Goal: Check status: Check status

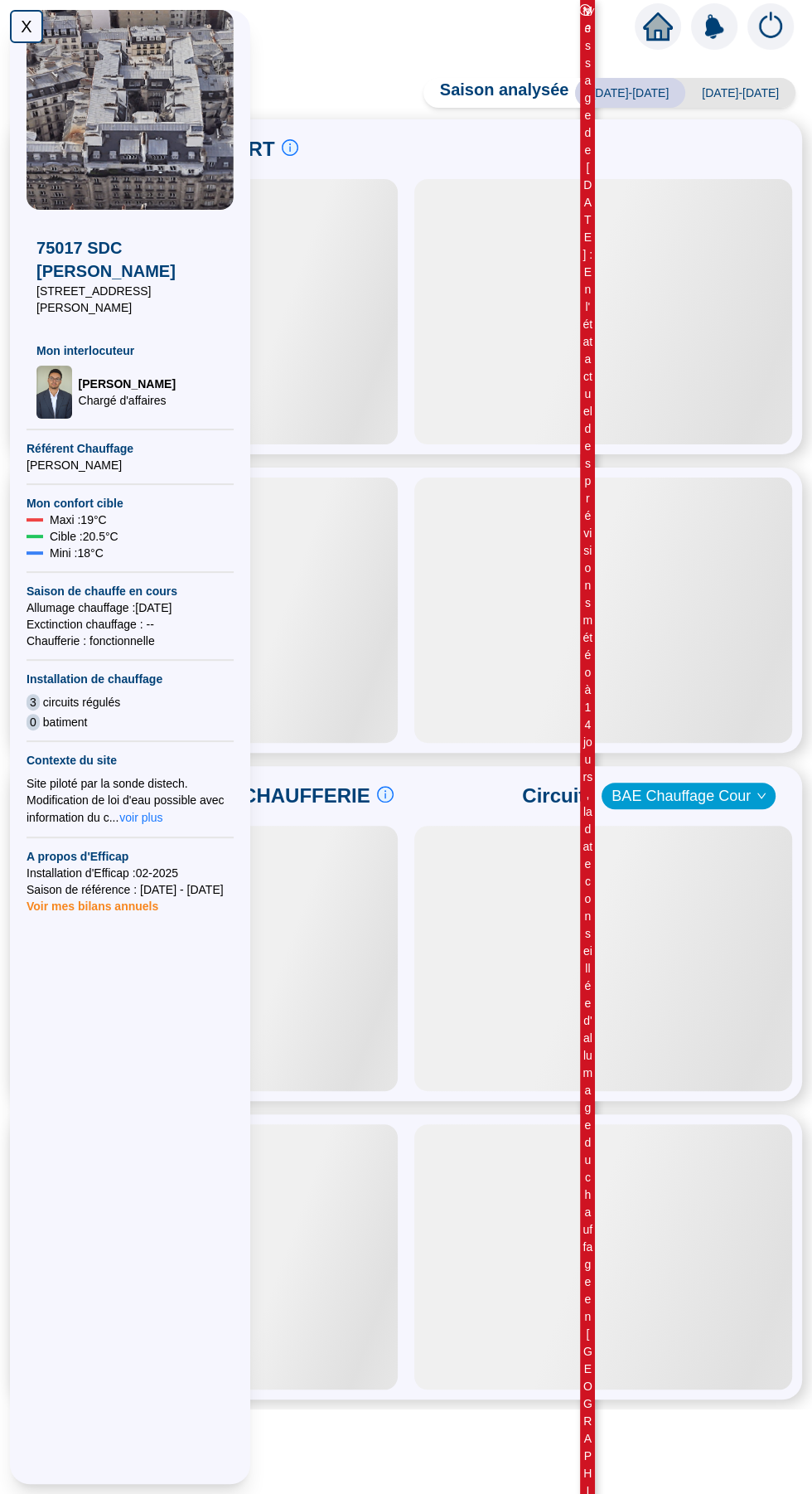
click at [28, 26] on div "X" at bounding box center [26, 26] width 33 height 33
click at [30, 17] on div "X" at bounding box center [26, 26] width 33 height 33
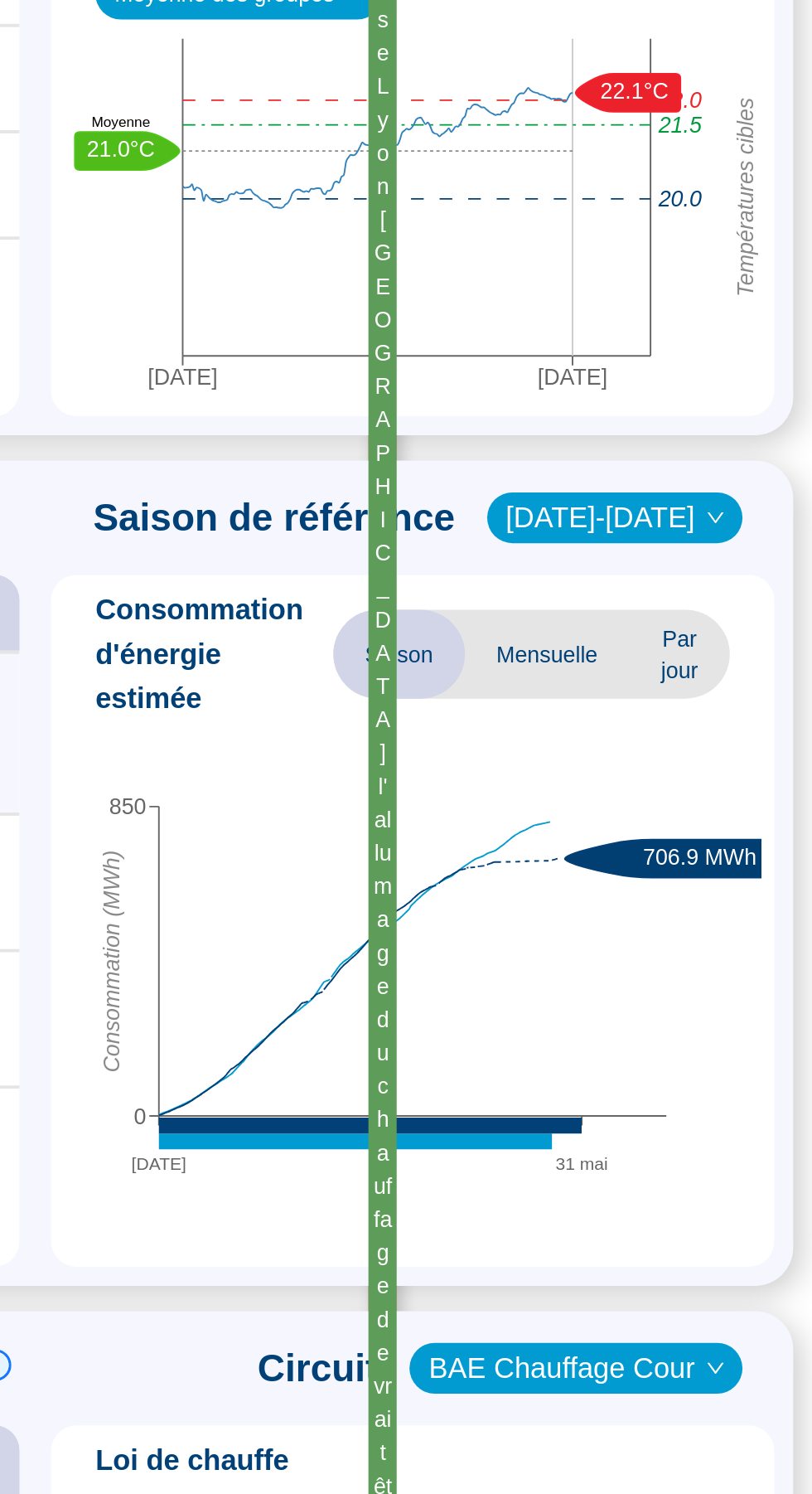
scroll to position [173, 0]
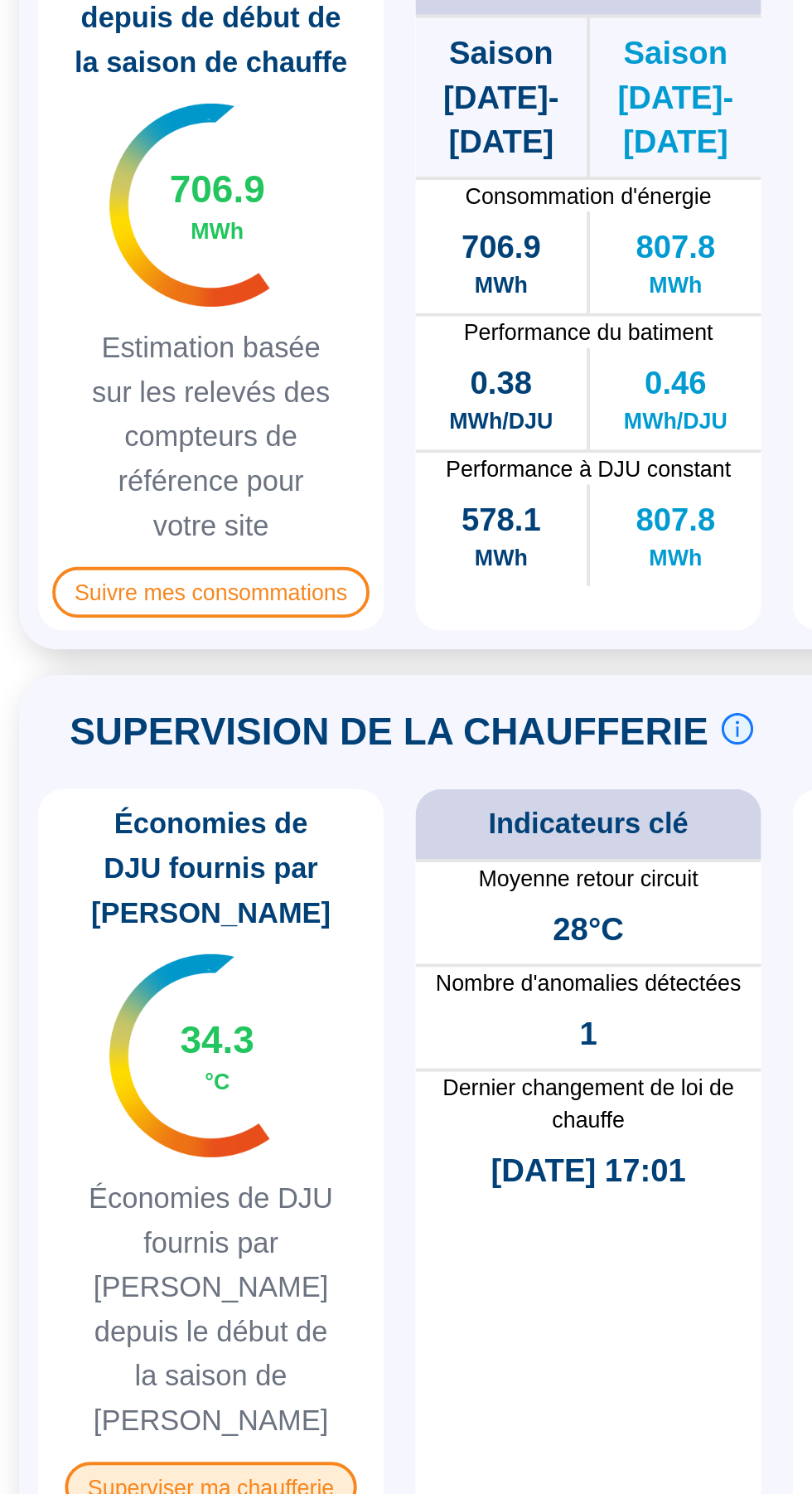
click at [160, 1173] on span "Superviser ma chaufferie" at bounding box center [109, 1187] width 151 height 27
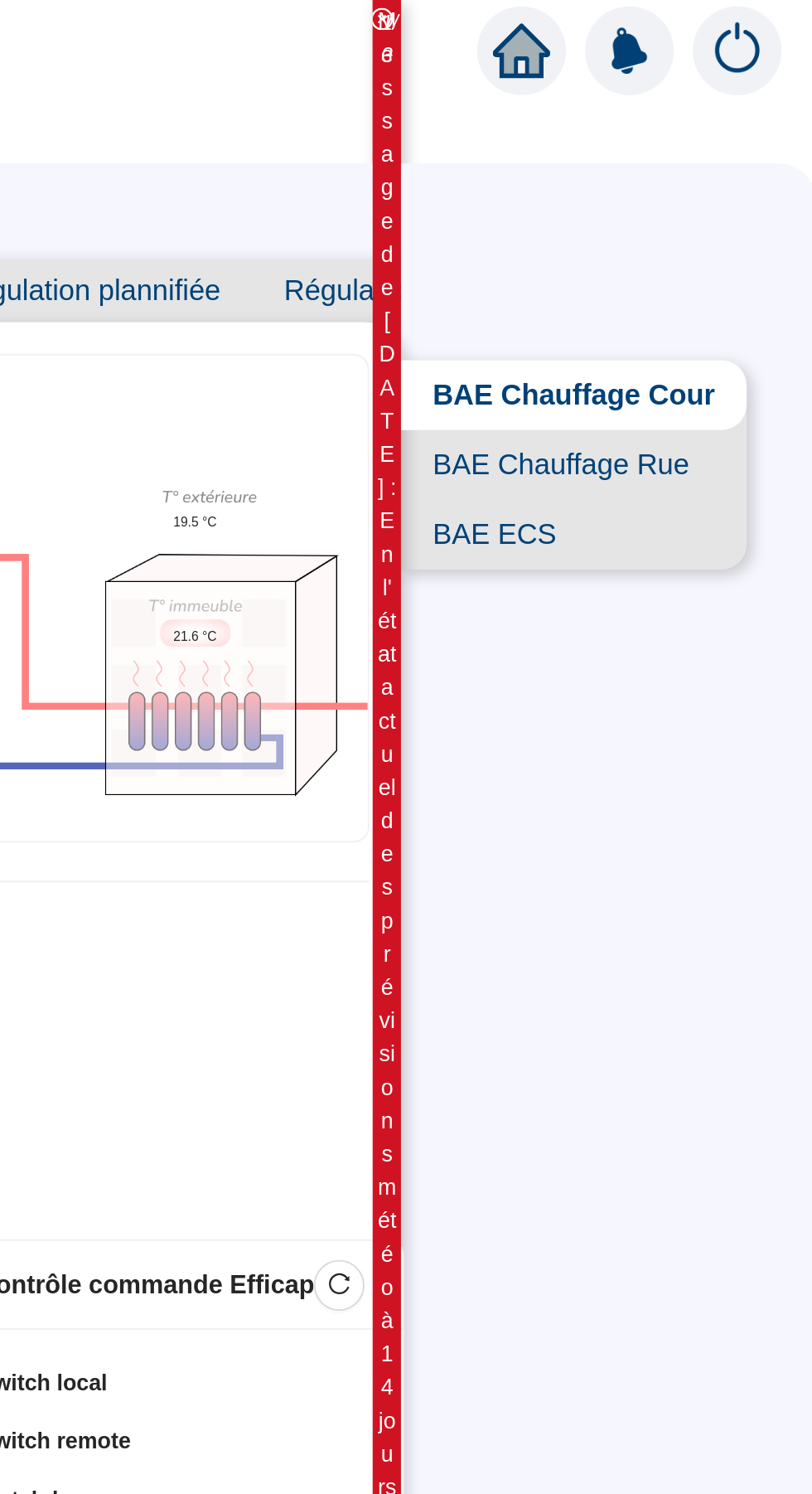
click at [743, 246] on span "BAE Chauffage Rue" at bounding box center [686, 243] width 181 height 37
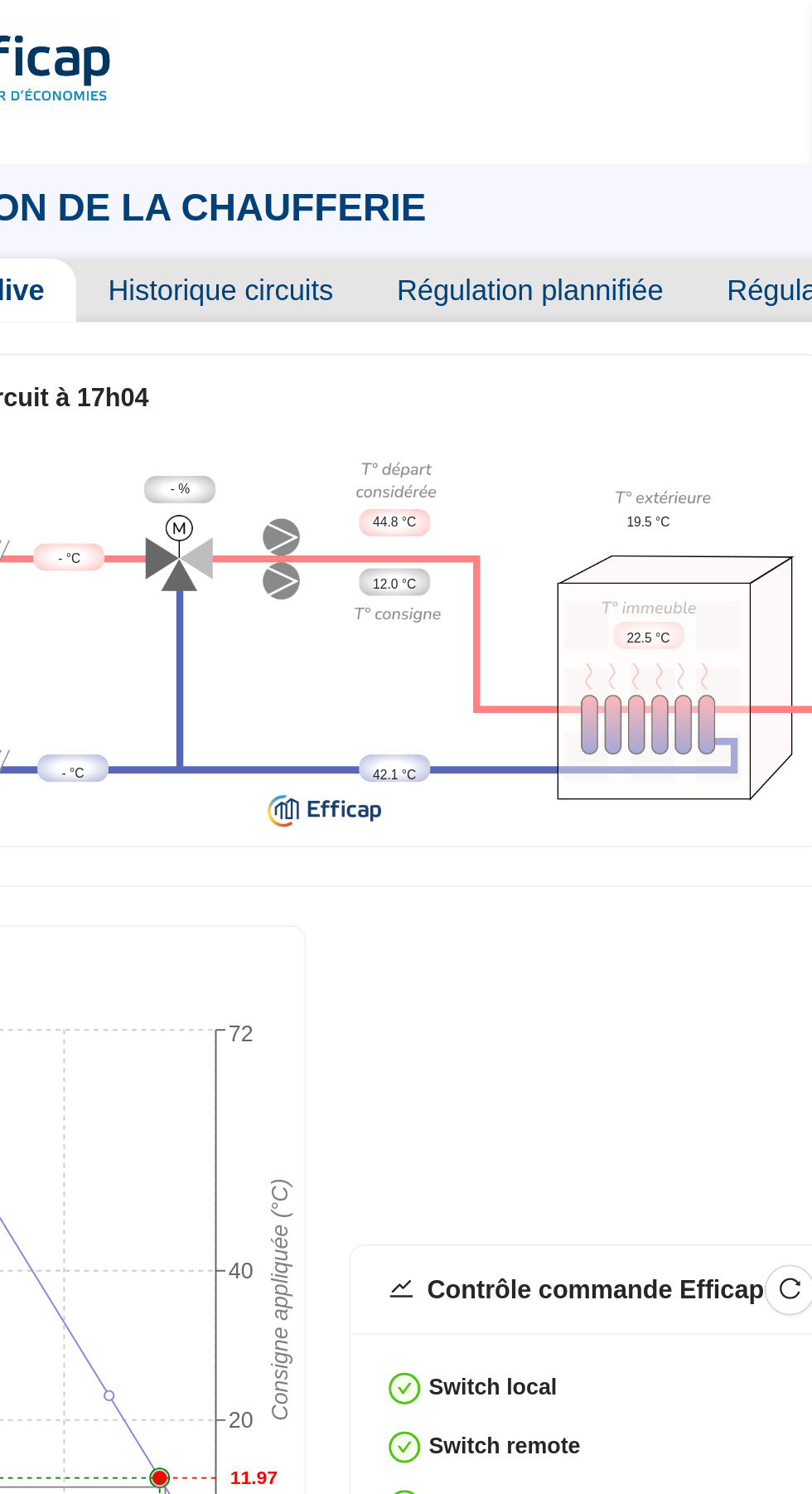
click at [285, 157] on span "Historique circuits" at bounding box center [269, 151] width 150 height 33
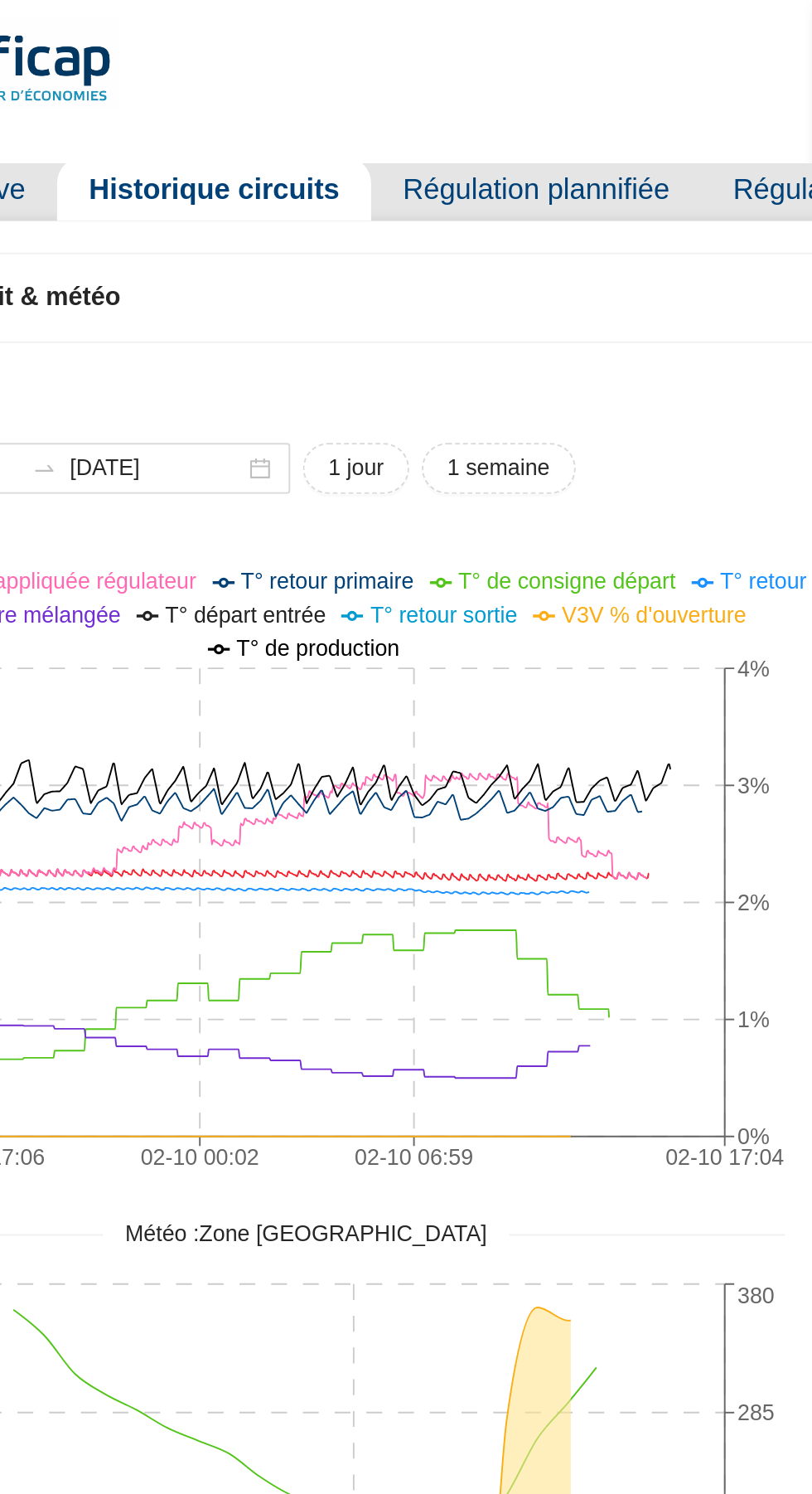
scroll to position [54, 0]
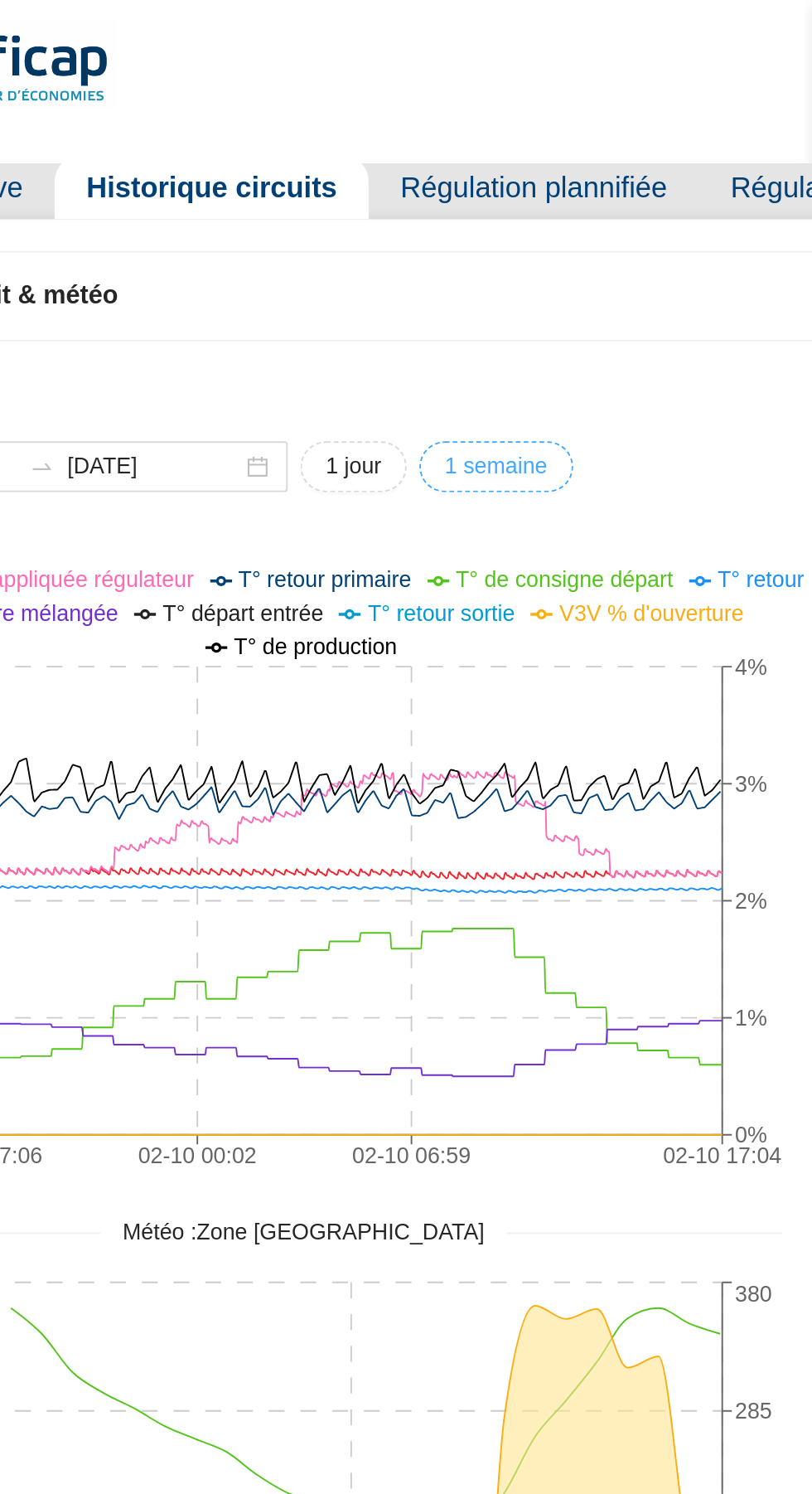
click at [441, 250] on span "1 semaine" at bounding box center [415, 243] width 54 height 17
type input "[DATE]"
